Goal: Task Accomplishment & Management: Use online tool/utility

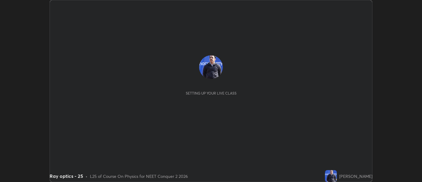
scroll to position [182, 422]
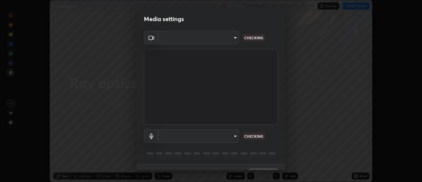
type input "d9b519daceb8a772394af6ea8e45353be5bbf62d8cb1cf3345c472de64055974"
type input "0c1d6f4920dca52653f3d052c8a51fa5a6a0e005ead25fe7dac60ff8bbe121cd"
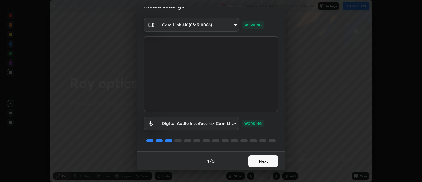
click at [254, 165] on button "Next" at bounding box center [263, 161] width 30 height 12
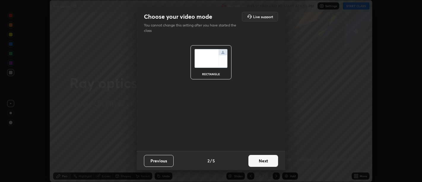
scroll to position [0, 0]
click at [255, 164] on button "Next" at bounding box center [263, 161] width 30 height 12
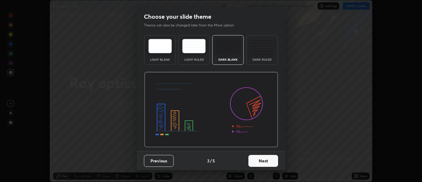
click at [254, 165] on button "Next" at bounding box center [263, 161] width 30 height 12
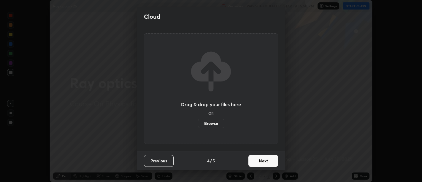
click at [253, 163] on button "Next" at bounding box center [263, 161] width 30 height 12
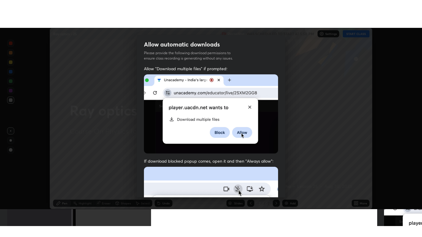
scroll to position [134, 0]
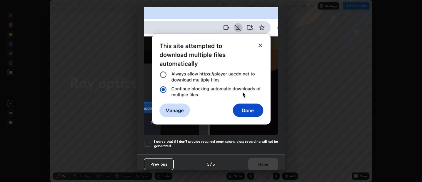
click at [233, 142] on h5 "I agree that if I don't provide required permissions, class recording will not …" at bounding box center [216, 143] width 124 height 9
click at [234, 145] on h5 "I agree that if I don't provide required permissions, class recording will not …" at bounding box center [216, 143] width 124 height 9
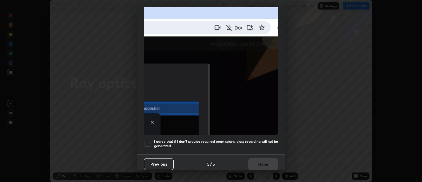
click at [239, 149] on div "Allow "Download multiple files" if prompted: If download blocked popup comes, o…" at bounding box center [211, 29] width 148 height 250
click at [248, 144] on h5 "I agree that if I don't provide required permissions, class recording will not …" at bounding box center [216, 143] width 124 height 9
click at [266, 159] on button "Done" at bounding box center [263, 164] width 30 height 12
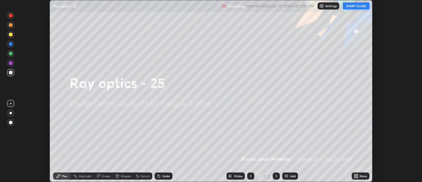
click at [352, 175] on div "More" at bounding box center [361, 175] width 18 height 7
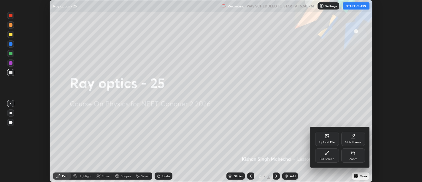
click at [324, 156] on div "Full screen" at bounding box center [327, 155] width 24 height 14
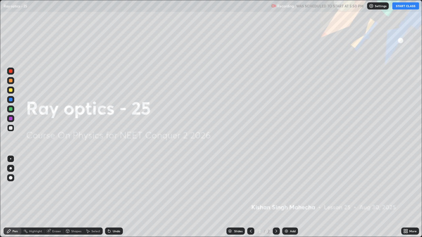
scroll to position [237, 422]
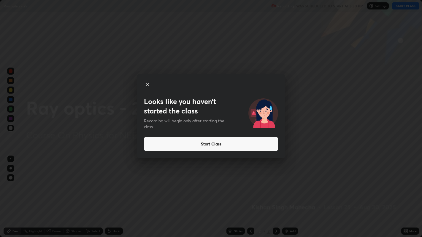
click at [212, 143] on button "Start Class" at bounding box center [211, 144] width 134 height 14
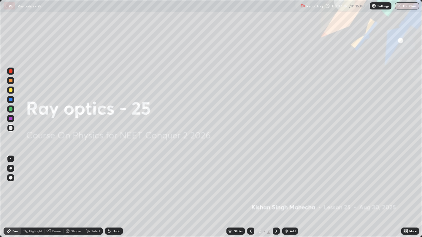
click at [288, 181] on img at bounding box center [286, 231] width 5 height 5
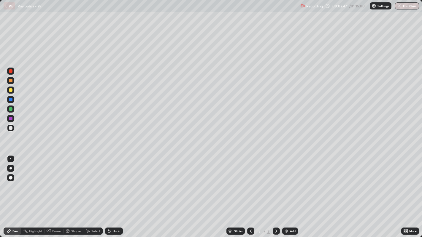
click at [54, 181] on div "Eraser" at bounding box center [54, 231] width 19 height 7
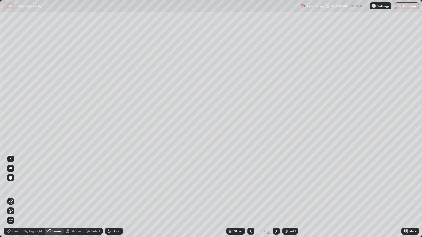
click at [10, 181] on span "Erase all" at bounding box center [10, 221] width 7 height 4
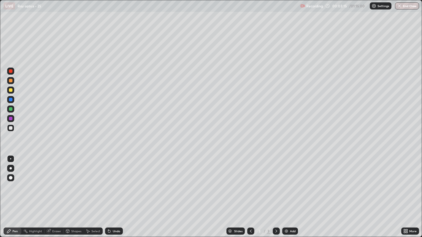
click at [12, 91] on div at bounding box center [11, 90] width 4 height 4
click at [11, 128] on div at bounding box center [11, 128] width 4 height 4
click at [111, 181] on div "Undo" at bounding box center [114, 231] width 18 height 7
click at [113, 181] on div "Undo" at bounding box center [116, 231] width 7 height 3
click at [111, 181] on div "Undo" at bounding box center [114, 231] width 18 height 7
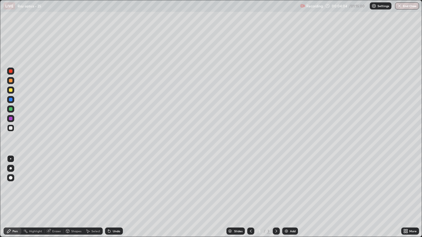
click at [113, 181] on div "Undo" at bounding box center [116, 231] width 7 height 3
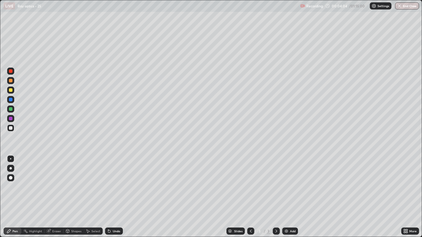
click at [114, 181] on div "Undo" at bounding box center [114, 231] width 18 height 7
click at [112, 181] on div "Undo" at bounding box center [114, 231] width 18 height 7
click at [10, 89] on div at bounding box center [11, 90] width 4 height 4
click at [51, 181] on div "Eraser" at bounding box center [54, 231] width 19 height 7
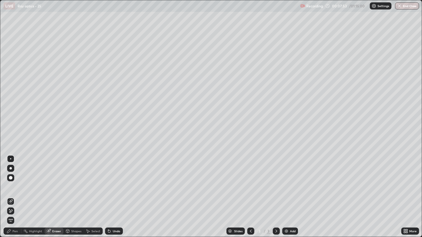
click at [10, 181] on icon at bounding box center [9, 231] width 5 height 5
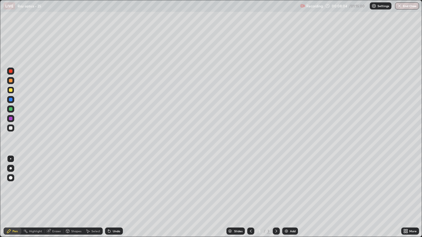
click at [53, 181] on div "Eraser" at bounding box center [56, 231] width 9 height 3
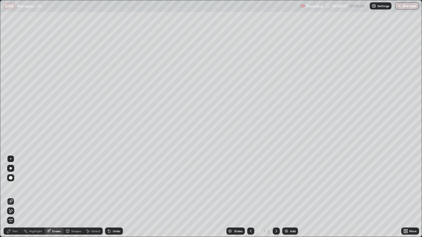
click at [9, 181] on icon at bounding box center [9, 232] width 4 height 4
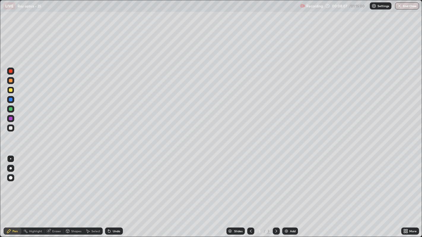
click at [11, 71] on div at bounding box center [11, 71] width 4 height 4
click at [50, 181] on icon at bounding box center [48, 231] width 5 height 5
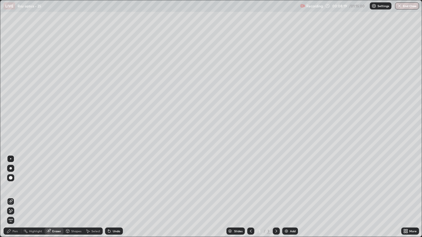
click at [12, 181] on div "Pen" at bounding box center [14, 231] width 5 height 3
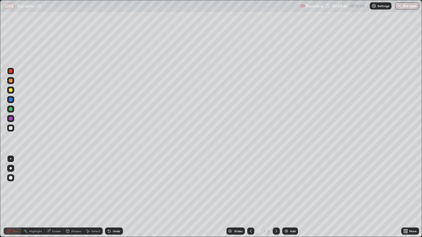
click at [11, 129] on div at bounding box center [11, 128] width 4 height 4
click at [10, 72] on div at bounding box center [11, 71] width 4 height 4
click at [291, 181] on div "Add" at bounding box center [290, 231] width 16 height 7
click at [13, 131] on div at bounding box center [10, 128] width 7 height 7
click at [109, 181] on icon at bounding box center [109, 232] width 2 height 2
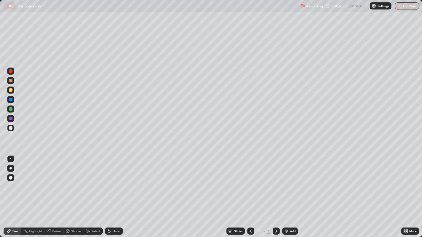
click at [108, 181] on icon at bounding box center [109, 232] width 2 height 2
click at [250, 181] on icon at bounding box center [250, 231] width 5 height 5
click at [275, 181] on icon at bounding box center [276, 231] width 5 height 5
click at [112, 181] on div "Undo" at bounding box center [114, 231] width 18 height 7
click at [113, 181] on div "Undo" at bounding box center [116, 231] width 7 height 3
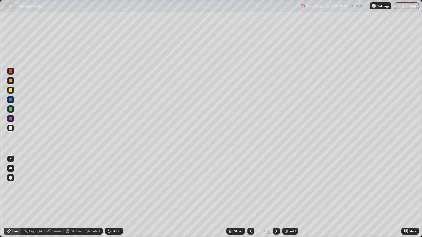
click at [113, 181] on div "Undo" at bounding box center [116, 231] width 7 height 3
click at [112, 181] on div "Undo" at bounding box center [114, 231] width 18 height 7
click at [113, 181] on div "Undo" at bounding box center [116, 231] width 7 height 3
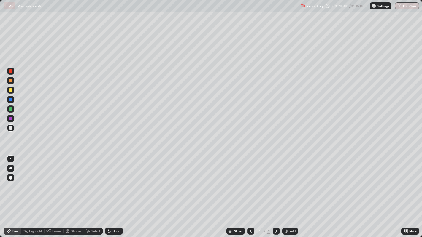
click at [112, 181] on div "Undo" at bounding box center [114, 231] width 18 height 7
click at [250, 181] on icon at bounding box center [250, 231] width 5 height 5
click at [276, 181] on icon at bounding box center [276, 231] width 5 height 5
click at [113, 181] on div "Undo" at bounding box center [114, 231] width 18 height 7
click at [250, 181] on icon at bounding box center [250, 231] width 5 height 5
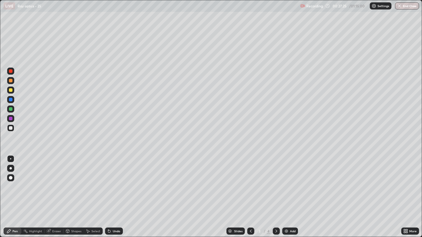
click at [276, 181] on icon at bounding box center [276, 231] width 2 height 3
click at [113, 181] on div "Undo" at bounding box center [116, 231] width 7 height 3
click at [250, 181] on icon at bounding box center [250, 231] width 5 height 5
click at [276, 181] on icon at bounding box center [276, 231] width 5 height 5
click at [108, 181] on icon at bounding box center [109, 232] width 2 height 2
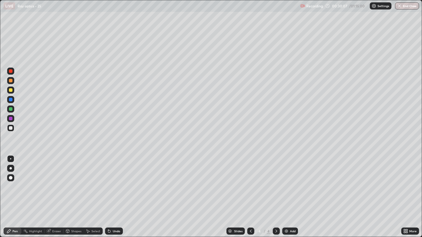
click at [108, 181] on icon at bounding box center [109, 232] width 2 height 2
click at [94, 181] on div "Select" at bounding box center [95, 231] width 9 height 3
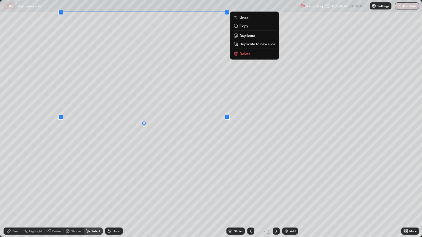
click at [255, 44] on p "Duplicate to new slide" at bounding box center [258, 44] width 36 height 5
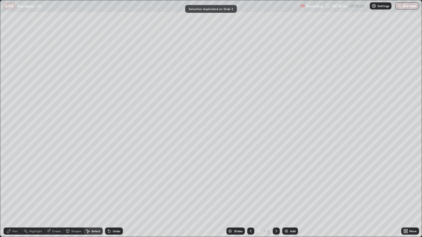
click at [9, 181] on icon at bounding box center [9, 232] width 4 height 4
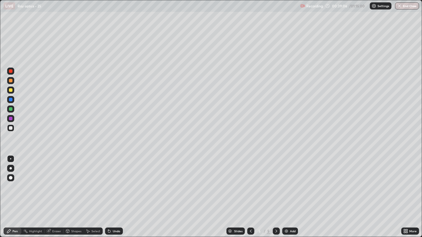
click at [114, 181] on div "Undo" at bounding box center [114, 231] width 18 height 7
click at [114, 181] on div "Undo" at bounding box center [116, 231] width 7 height 3
click at [10, 81] on div at bounding box center [11, 81] width 4 height 4
click at [250, 181] on icon at bounding box center [250, 231] width 5 height 5
click at [275, 181] on icon at bounding box center [276, 231] width 5 height 5
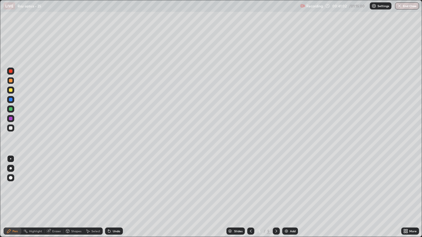
click at [250, 181] on icon at bounding box center [250, 231] width 5 height 5
click at [259, 181] on div "4" at bounding box center [260, 232] width 6 height 4
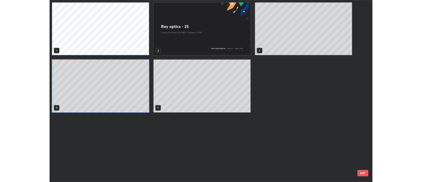
scroll to position [235, 419]
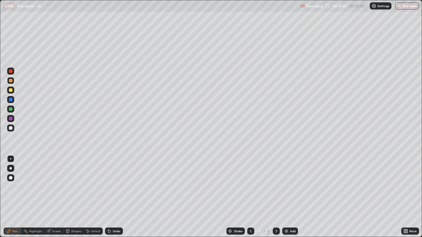
click at [276, 181] on icon at bounding box center [276, 231] width 5 height 5
click at [275, 181] on icon at bounding box center [276, 231] width 2 height 3
click at [12, 128] on div at bounding box center [11, 128] width 4 height 4
click at [50, 181] on icon at bounding box center [48, 231] width 5 height 5
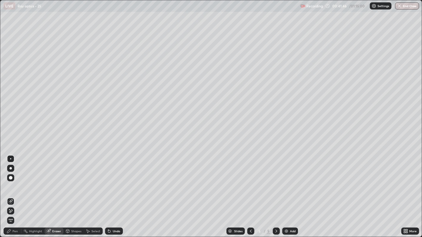
click at [13, 181] on div "Pen" at bounding box center [14, 231] width 5 height 3
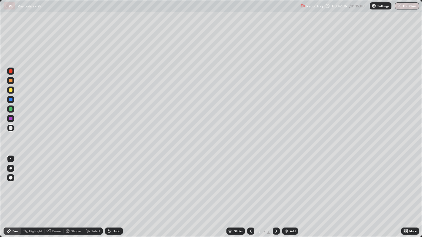
click at [108, 181] on icon at bounding box center [109, 232] width 2 height 2
click at [250, 181] on icon at bounding box center [250, 231] width 5 height 5
click at [10, 72] on div at bounding box center [11, 71] width 4 height 4
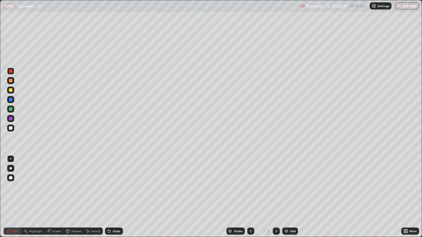
click at [116, 181] on div "Undo" at bounding box center [116, 231] width 7 height 3
click at [115, 181] on div "Undo" at bounding box center [116, 231] width 7 height 3
click at [117, 181] on div "Undo" at bounding box center [114, 231] width 18 height 7
click at [116, 181] on div "Undo" at bounding box center [114, 231] width 18 height 7
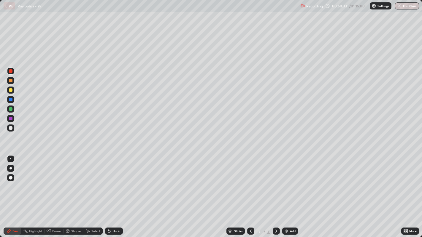
click at [117, 181] on div "Undo" at bounding box center [114, 231] width 18 height 7
click at [113, 181] on div "Undo" at bounding box center [114, 231] width 18 height 7
click at [113, 181] on div "Undo" at bounding box center [116, 231] width 7 height 3
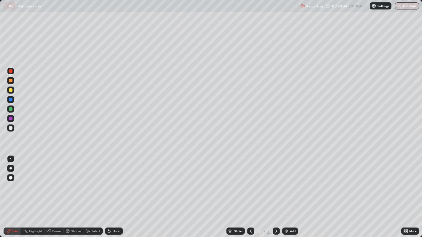
click at [113, 181] on div "Undo" at bounding box center [114, 231] width 18 height 7
click at [114, 181] on div "Undo" at bounding box center [116, 231] width 7 height 3
click at [275, 181] on icon at bounding box center [276, 231] width 5 height 5
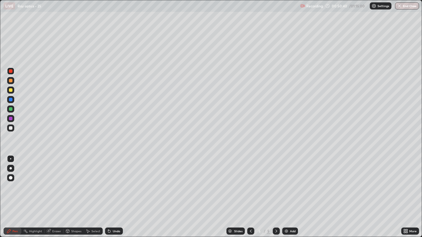
click at [289, 181] on div "Add" at bounding box center [290, 231] width 16 height 7
click at [114, 181] on div "Undo" at bounding box center [116, 231] width 7 height 3
click at [116, 181] on div "Undo" at bounding box center [114, 231] width 18 height 7
click at [10, 90] on div at bounding box center [11, 90] width 4 height 4
click at [54, 181] on div "Eraser" at bounding box center [56, 231] width 9 height 3
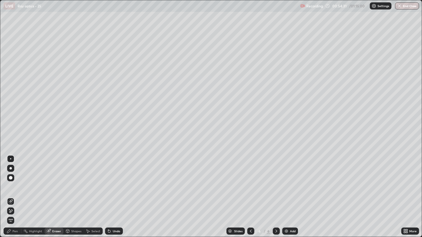
click at [13, 181] on div "Pen" at bounding box center [13, 231] width 18 height 7
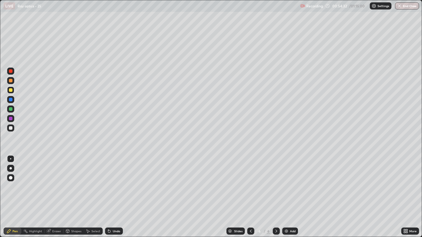
click at [9, 129] on div at bounding box center [11, 128] width 4 height 4
click at [251, 181] on icon at bounding box center [250, 231] width 5 height 5
click at [250, 181] on icon at bounding box center [250, 231] width 5 height 5
click at [278, 181] on div at bounding box center [276, 231] width 7 height 7
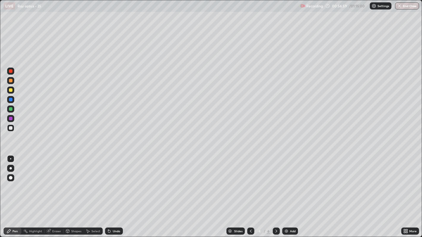
click at [275, 181] on icon at bounding box center [276, 231] width 5 height 5
click at [289, 181] on div "Add" at bounding box center [290, 231] width 16 height 7
click at [11, 181] on icon at bounding box center [9, 231] width 5 height 5
click at [111, 181] on div "Undo" at bounding box center [114, 231] width 18 height 7
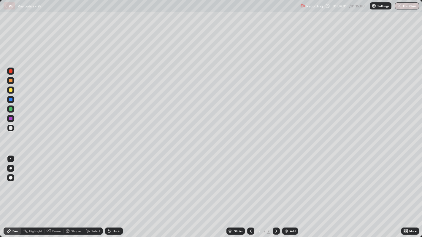
click at [111, 181] on icon at bounding box center [109, 231] width 5 height 5
click at [111, 181] on div "Undo" at bounding box center [114, 231] width 18 height 7
click at [110, 181] on icon at bounding box center [109, 231] width 5 height 5
click at [111, 181] on div "Undo" at bounding box center [114, 231] width 18 height 7
click at [9, 91] on div at bounding box center [10, 90] width 7 height 7
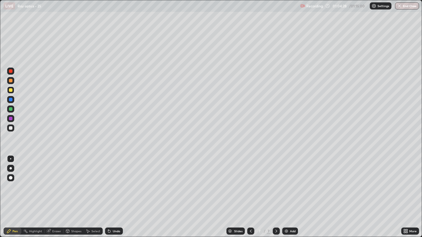
click at [112, 181] on div "Undo" at bounding box center [114, 231] width 18 height 7
click at [10, 128] on div at bounding box center [11, 128] width 4 height 4
click at [11, 89] on div at bounding box center [11, 90] width 4 height 4
click at [113, 181] on div "Undo" at bounding box center [114, 231] width 18 height 7
click at [114, 181] on div "Undo" at bounding box center [114, 231] width 18 height 7
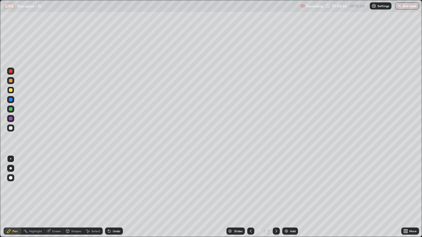
click at [115, 181] on div "Undo" at bounding box center [114, 231] width 18 height 7
click at [10, 69] on div at bounding box center [11, 71] width 4 height 4
click at [114, 181] on div "Undo" at bounding box center [116, 231] width 7 height 3
click at [113, 181] on div "Undo" at bounding box center [114, 231] width 18 height 7
click at [55, 181] on div "Eraser" at bounding box center [56, 231] width 9 height 3
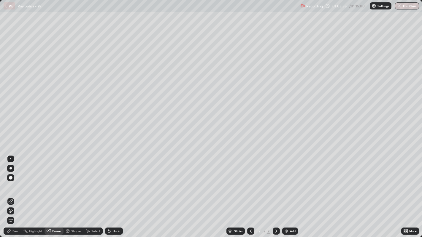
click at [13, 181] on div "Pen" at bounding box center [13, 231] width 18 height 7
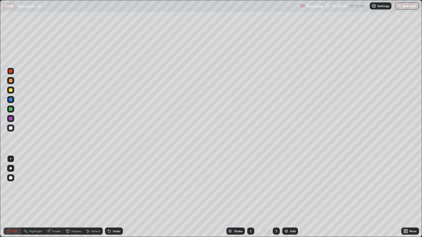
click at [10, 128] on div at bounding box center [11, 128] width 4 height 4
click at [10, 81] on div at bounding box center [11, 81] width 4 height 4
click at [108, 181] on icon at bounding box center [109, 232] width 2 height 2
click at [113, 181] on div "Undo" at bounding box center [116, 231] width 7 height 3
click at [113, 181] on div "Undo" at bounding box center [114, 231] width 18 height 7
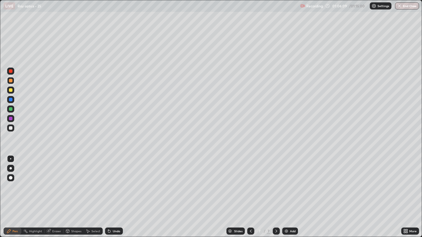
click at [113, 181] on div "Undo" at bounding box center [116, 231] width 7 height 3
click at [113, 181] on div "Undo" at bounding box center [114, 231] width 18 height 7
click at [115, 181] on div "Undo" at bounding box center [114, 231] width 18 height 7
click at [114, 181] on div "Undo" at bounding box center [114, 231] width 18 height 7
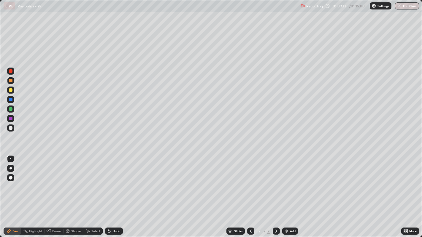
click at [11, 129] on div at bounding box center [11, 128] width 4 height 4
click at [11, 79] on div at bounding box center [11, 81] width 4 height 4
click at [11, 89] on div at bounding box center [11, 90] width 4 height 4
click at [113, 181] on div "Undo" at bounding box center [116, 231] width 7 height 3
click at [111, 181] on div "Undo" at bounding box center [114, 231] width 18 height 7
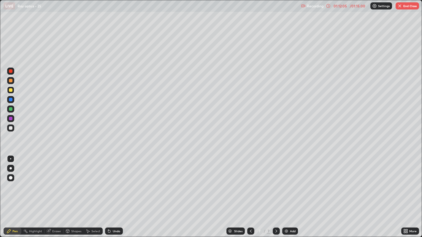
click at [115, 181] on div "Undo" at bounding box center [116, 231] width 7 height 3
click at [110, 181] on icon at bounding box center [109, 231] width 5 height 5
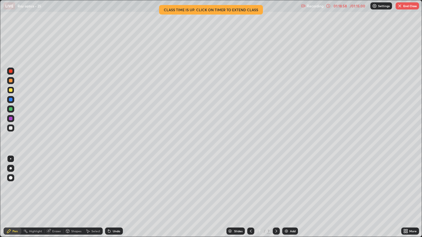
click at [408, 8] on button "End Class" at bounding box center [407, 5] width 23 height 7
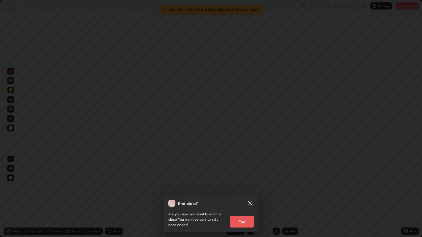
click at [249, 181] on button "End" at bounding box center [242, 222] width 24 height 12
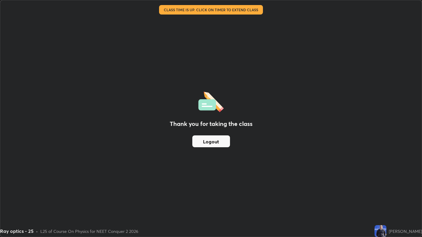
click at [209, 139] on button "Logout" at bounding box center [211, 142] width 38 height 12
click at [211, 139] on button "Logout" at bounding box center [211, 142] width 38 height 12
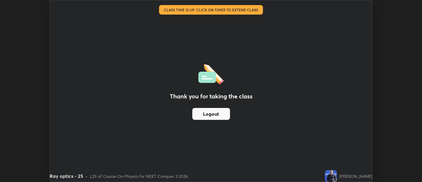
scroll to position [29505, 29265]
